Goal: Information Seeking & Learning: Learn about a topic

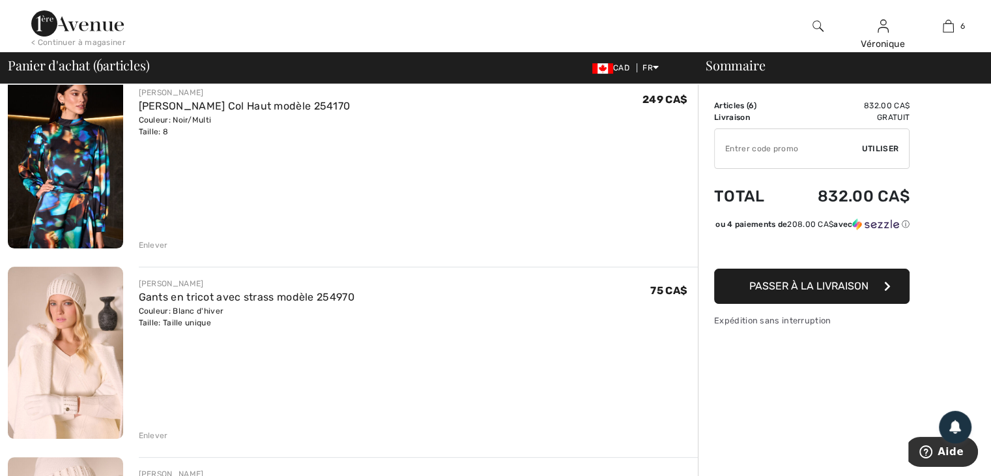
scroll to position [195, 0]
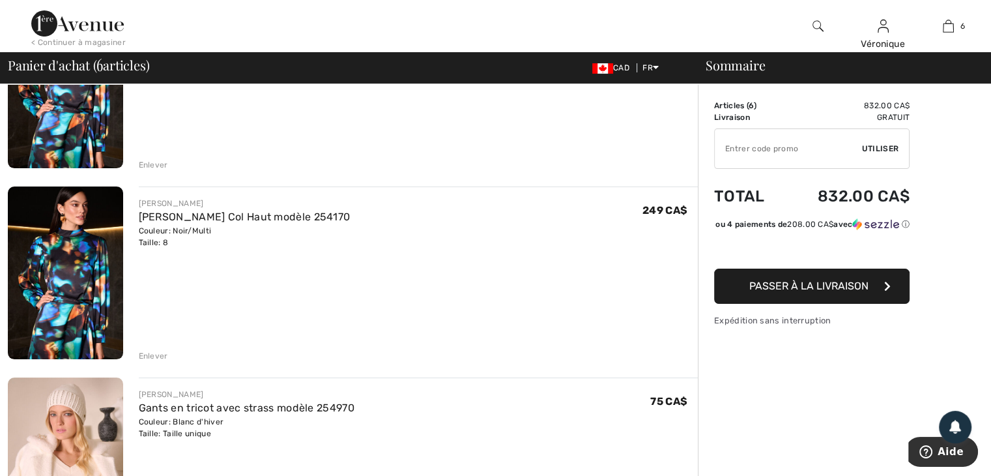
click at [107, 44] on div "< Continuer à magasiner" at bounding box center [78, 42] width 94 height 12
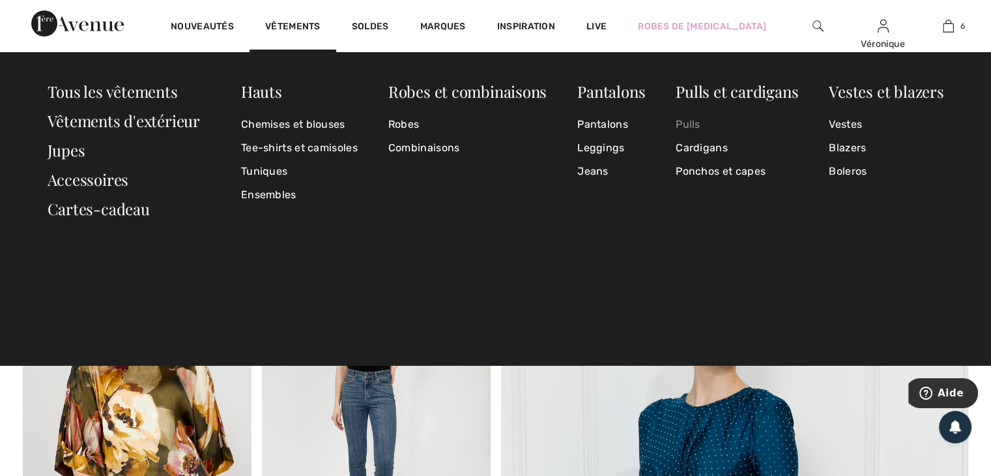
click at [694, 122] on link "Pulls" at bounding box center [737, 124] width 122 height 23
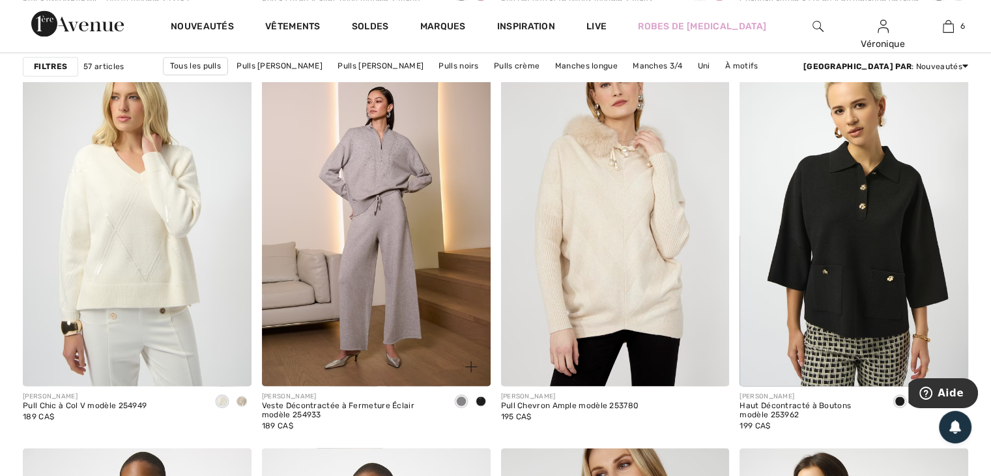
scroll to position [2411, 0]
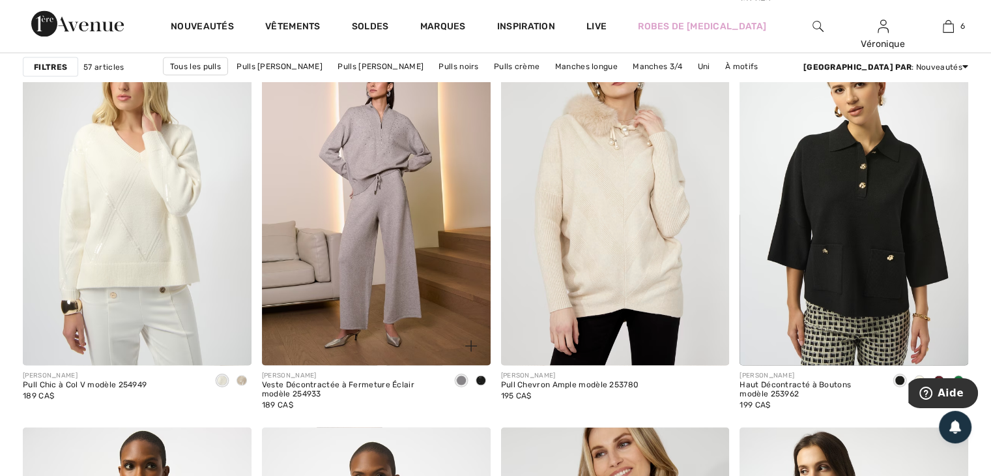
click at [481, 377] on span at bounding box center [481, 380] width 10 height 10
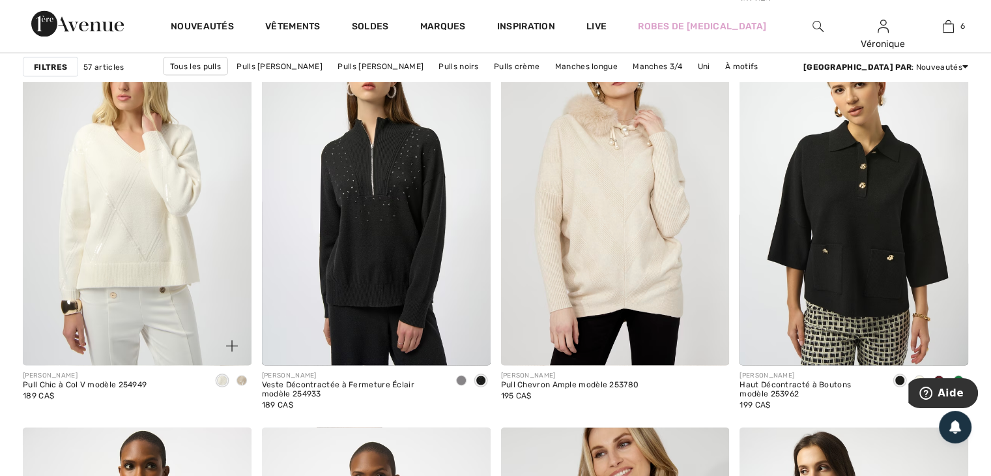
click at [238, 378] on span at bounding box center [241, 380] width 10 height 10
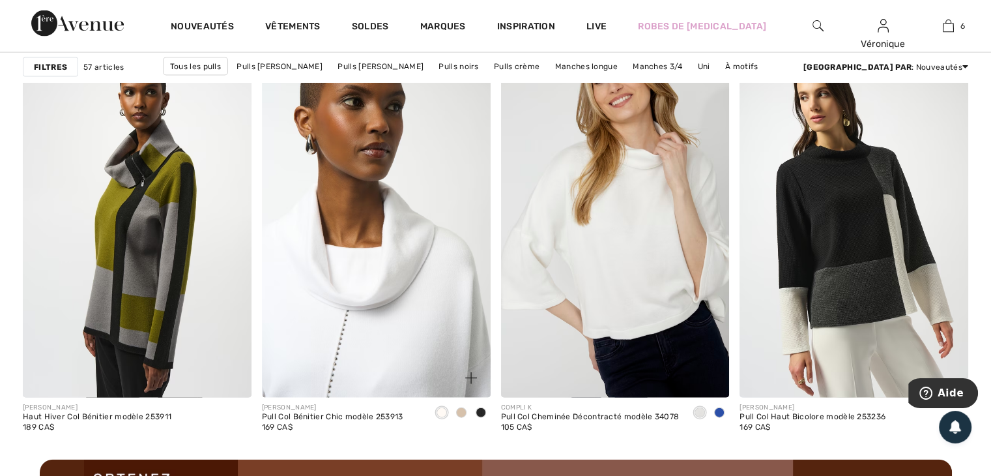
scroll to position [2867, 0]
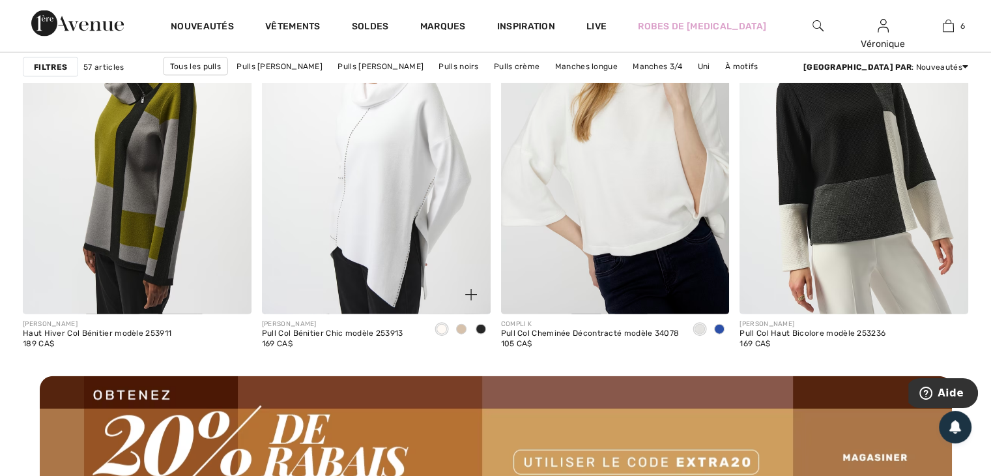
click at [455, 328] on div at bounding box center [461, 329] width 20 height 21
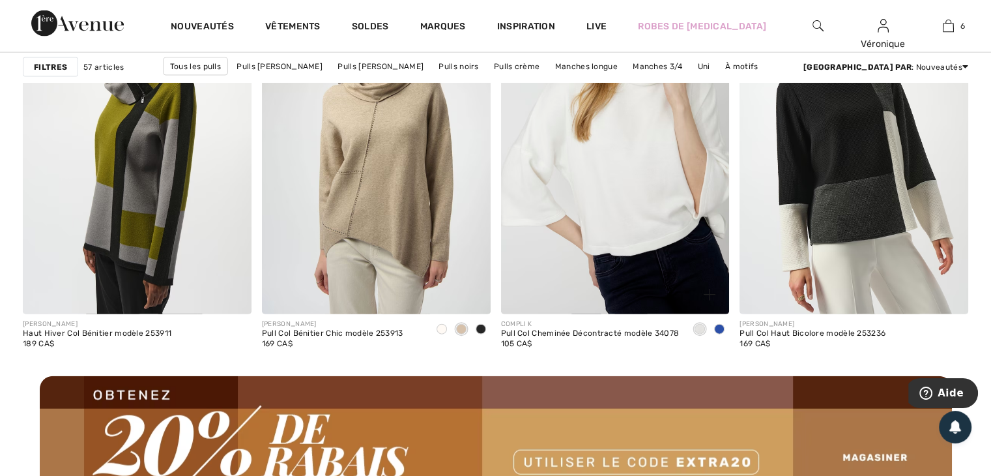
click at [723, 324] on span at bounding box center [719, 329] width 10 height 10
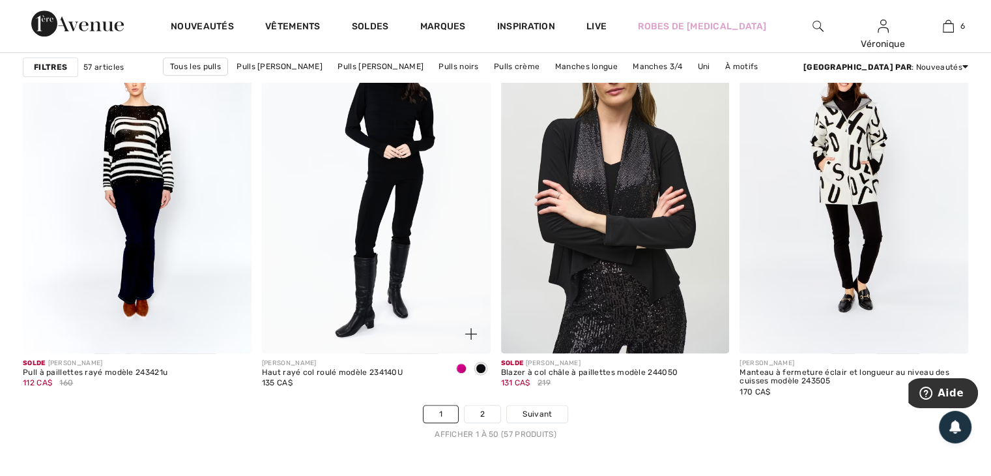
scroll to position [6059, 0]
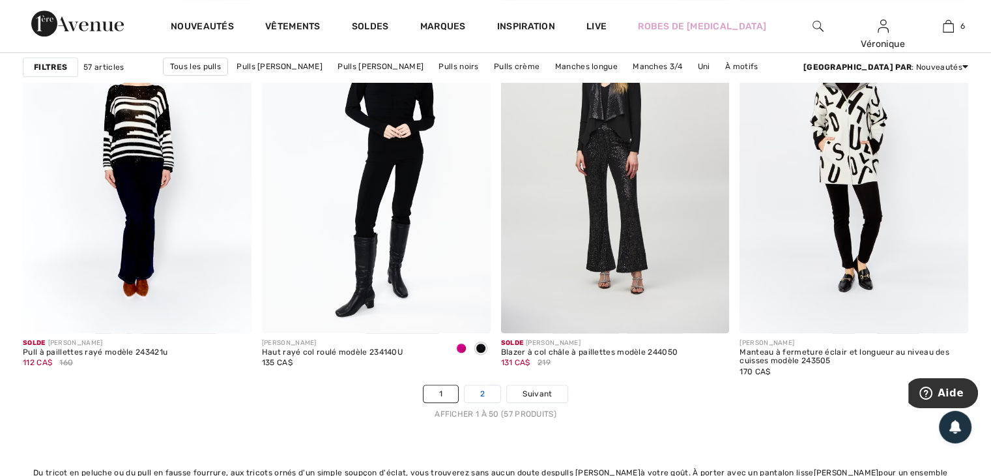
click at [482, 392] on link "2" at bounding box center [483, 393] width 36 height 17
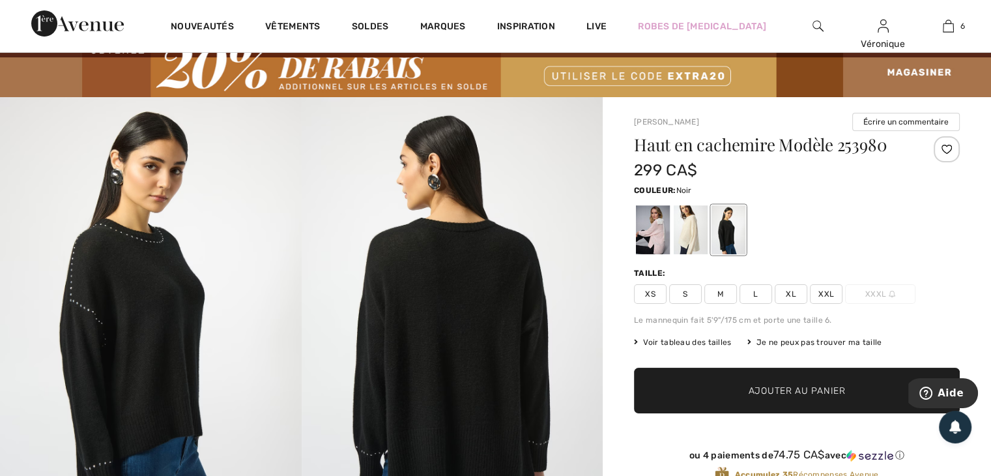
scroll to position [65, 0]
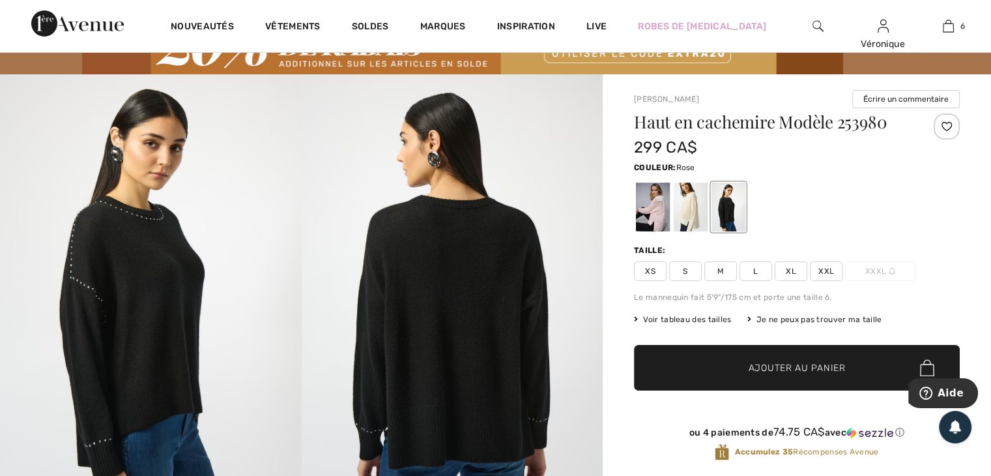
click at [646, 208] on div at bounding box center [653, 206] width 34 height 49
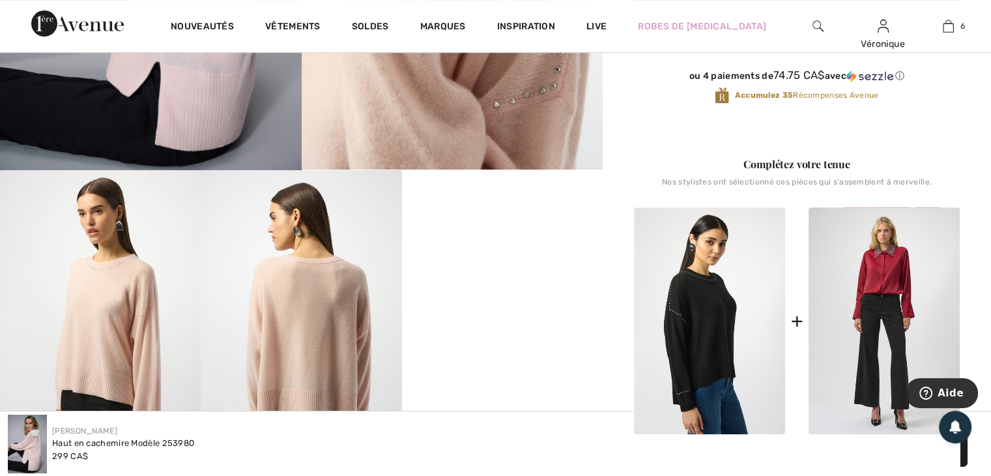
scroll to position [391, 0]
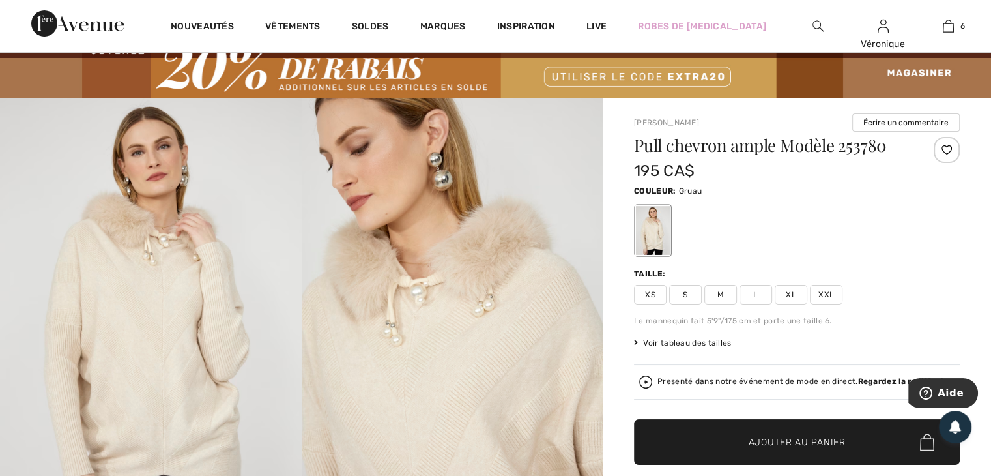
scroll to position [65, 0]
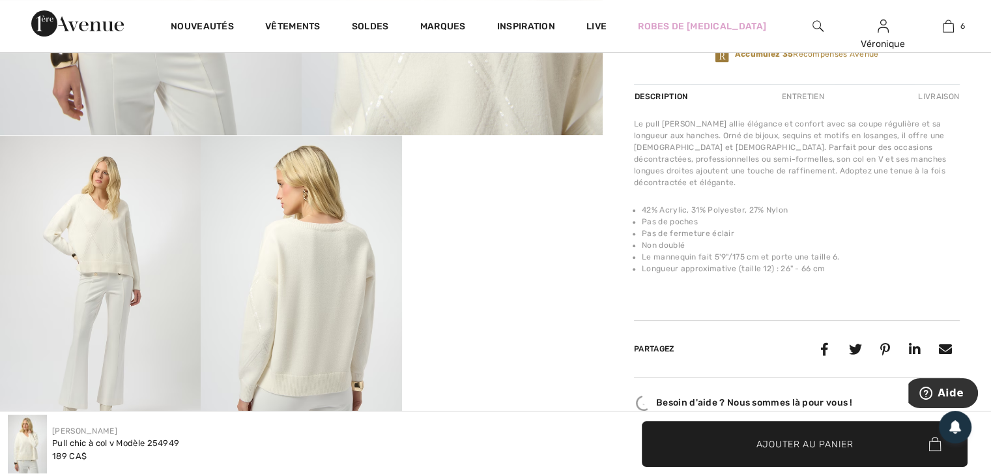
scroll to position [521, 0]
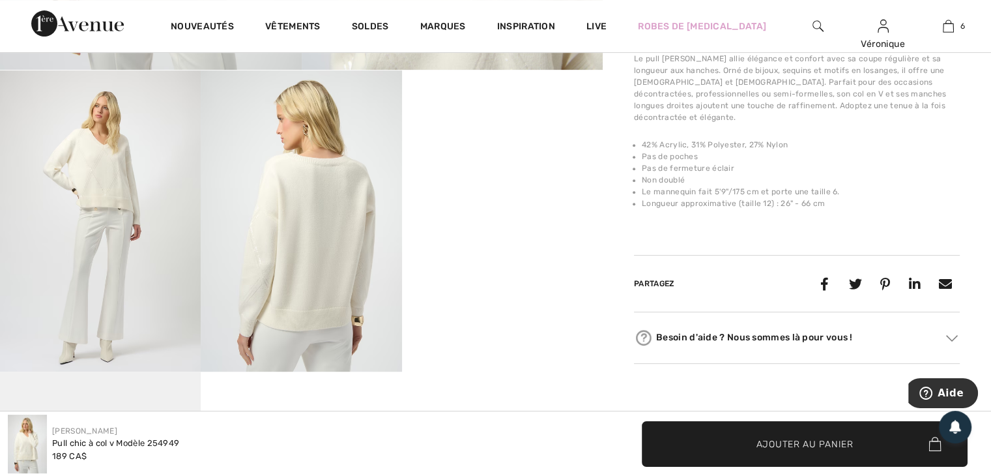
click at [107, 293] on img at bounding box center [100, 220] width 201 height 301
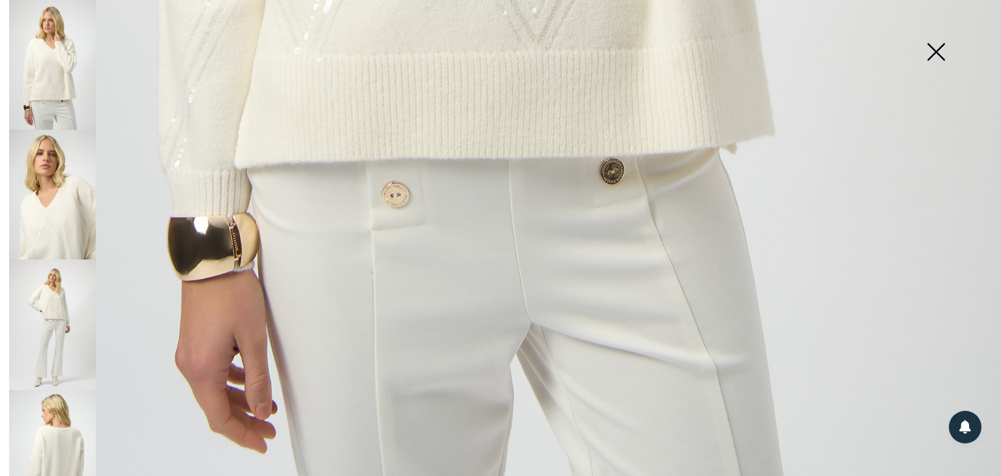
scroll to position [1009, 0]
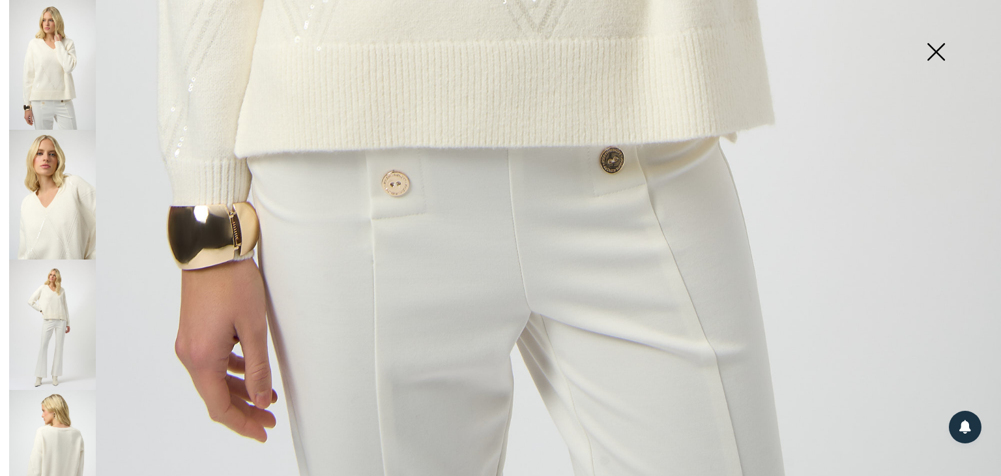
click at [932, 51] on img at bounding box center [935, 53] width 65 height 67
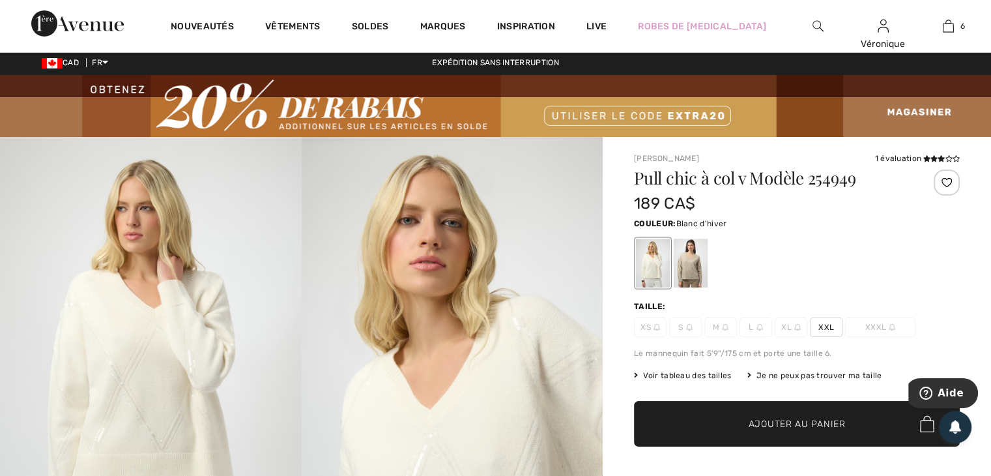
scroll to position [0, 0]
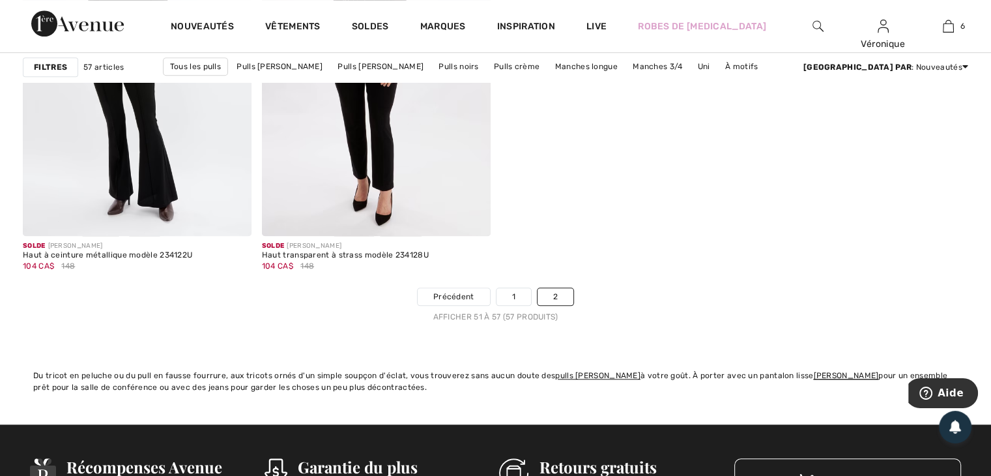
scroll to position [1173, 0]
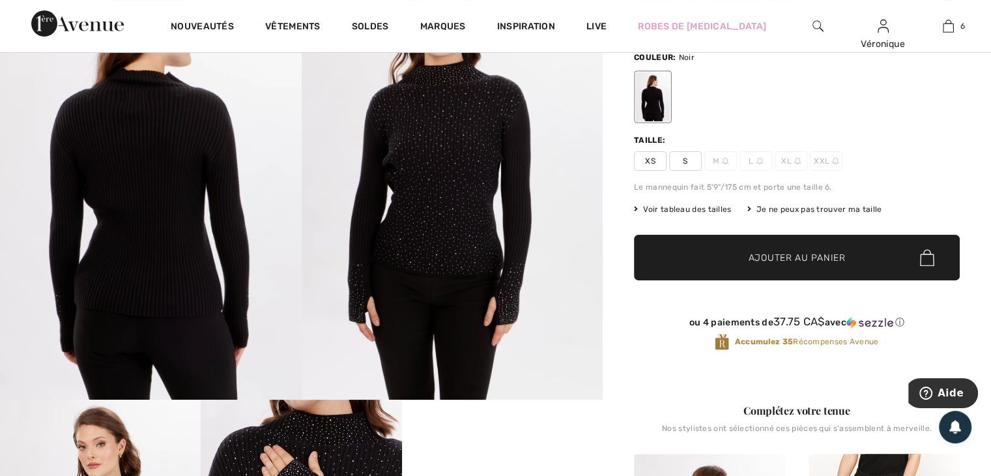
scroll to position [195, 0]
